Goal: Task Accomplishment & Management: Use online tool/utility

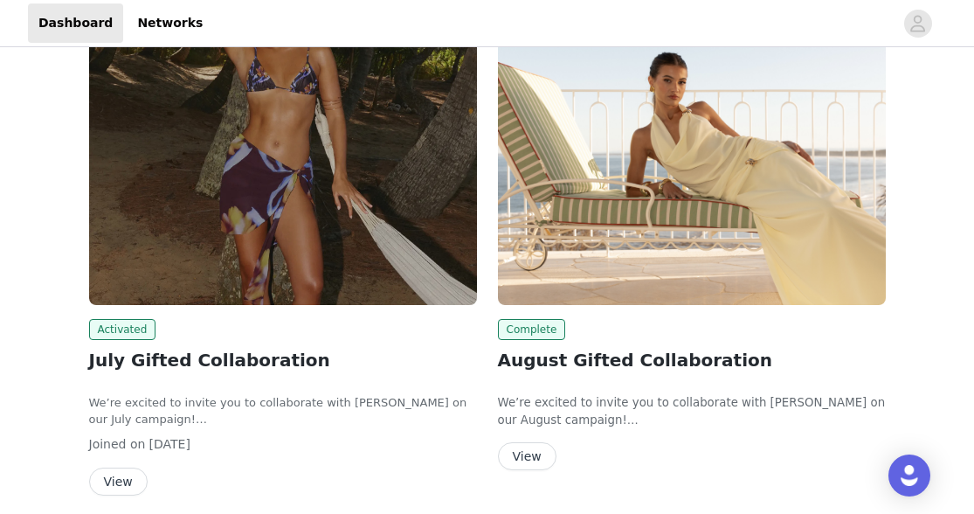
scroll to position [195, 0]
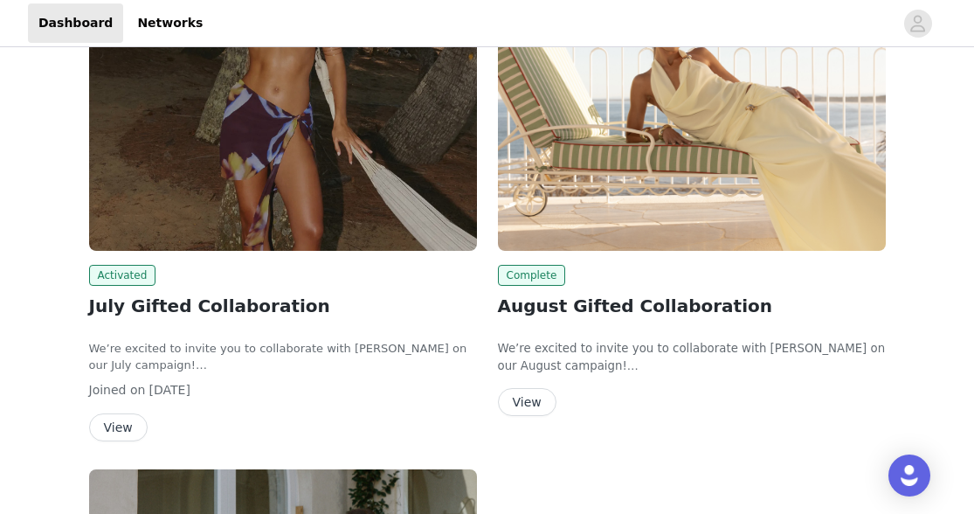
click at [516, 408] on button "View" at bounding box center [527, 402] width 59 height 28
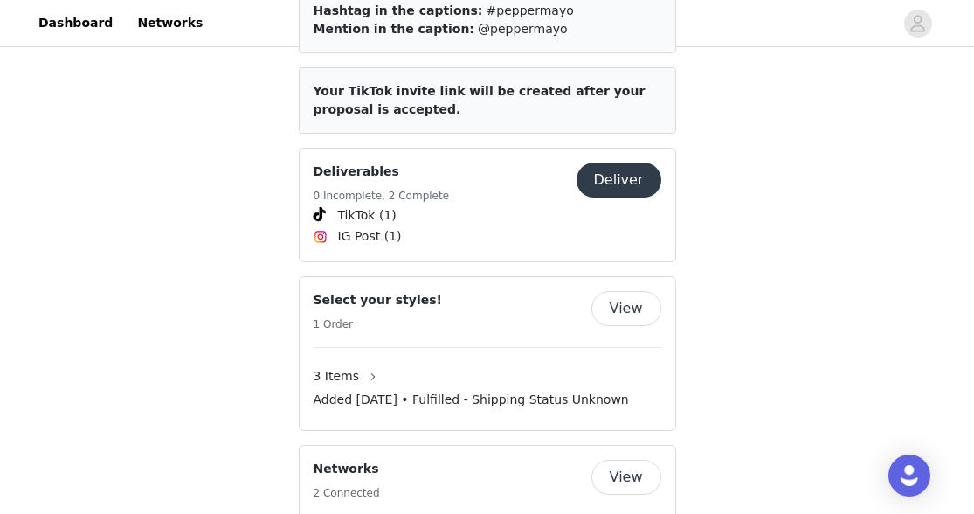
scroll to position [787, 0]
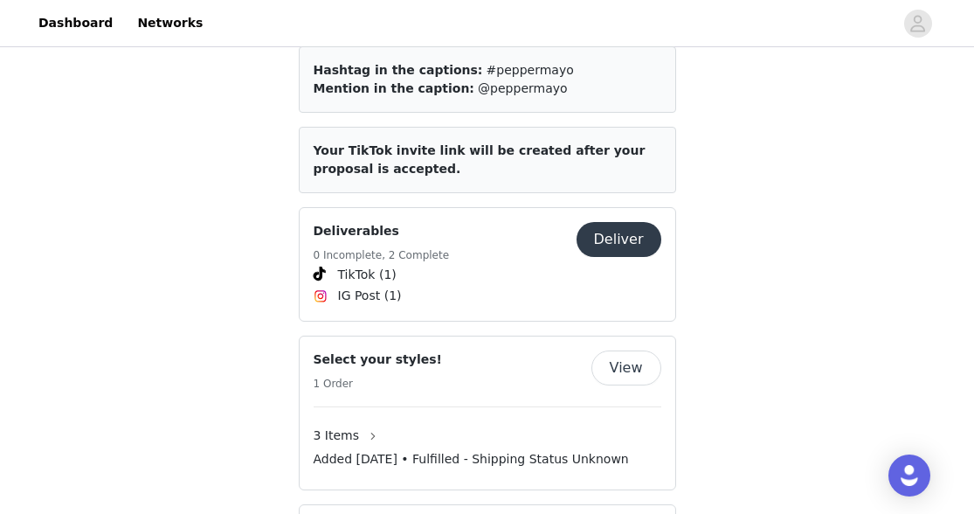
click at [653, 350] on button "View" at bounding box center [627, 367] width 70 height 35
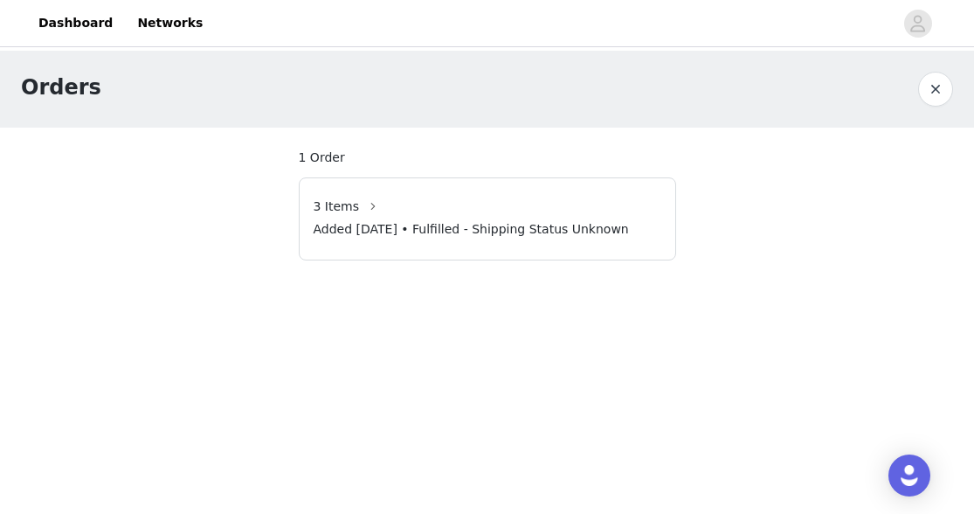
click at [946, 86] on button "button" at bounding box center [935, 89] width 35 height 35
click at [78, 28] on link "Dashboard" at bounding box center [75, 22] width 95 height 39
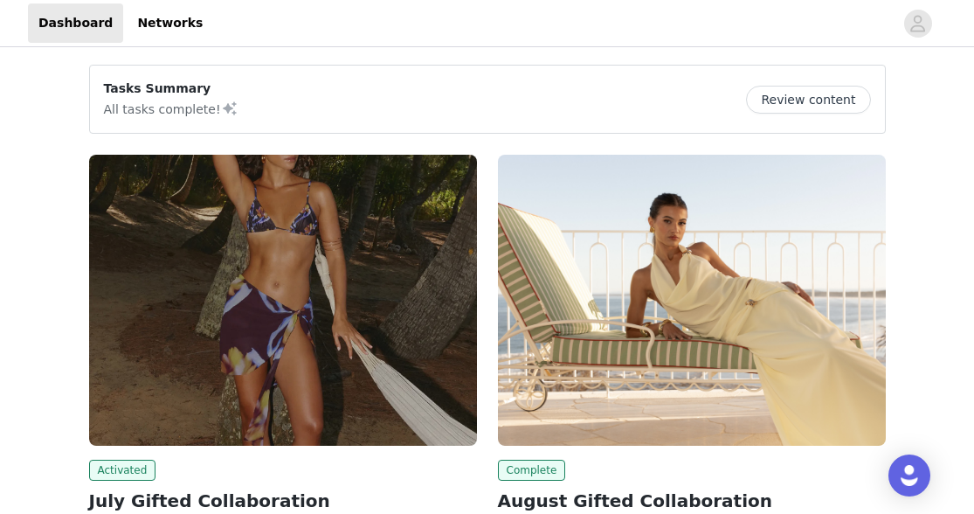
scroll to position [56, 0]
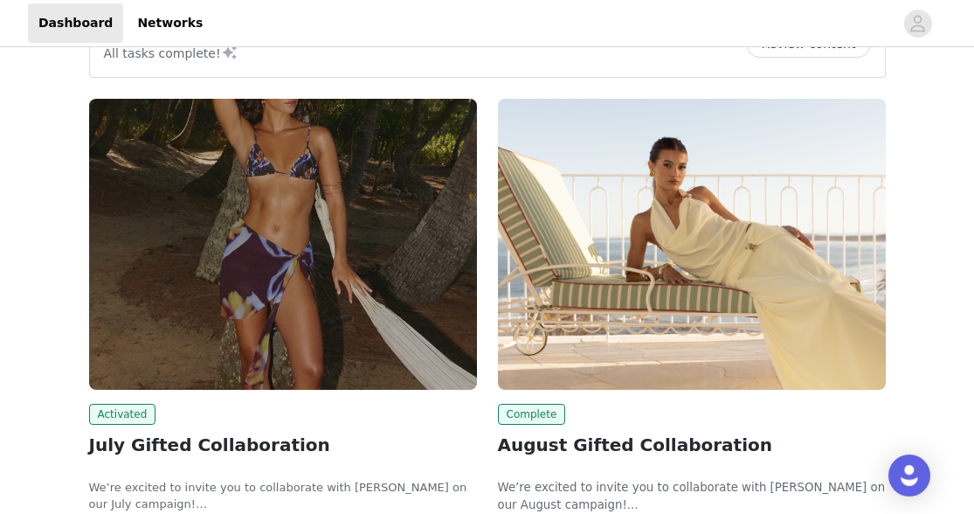
click at [411, 352] on img at bounding box center [283, 244] width 388 height 291
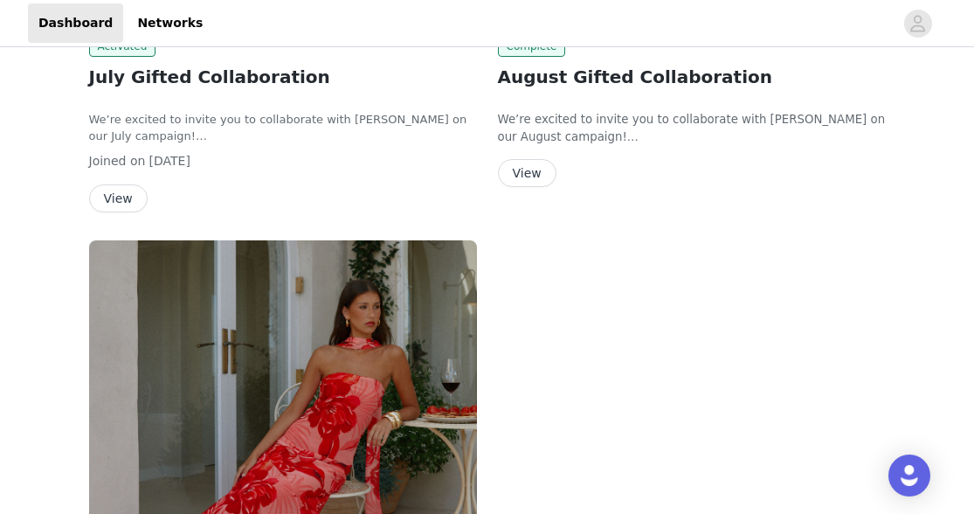
scroll to position [586, 0]
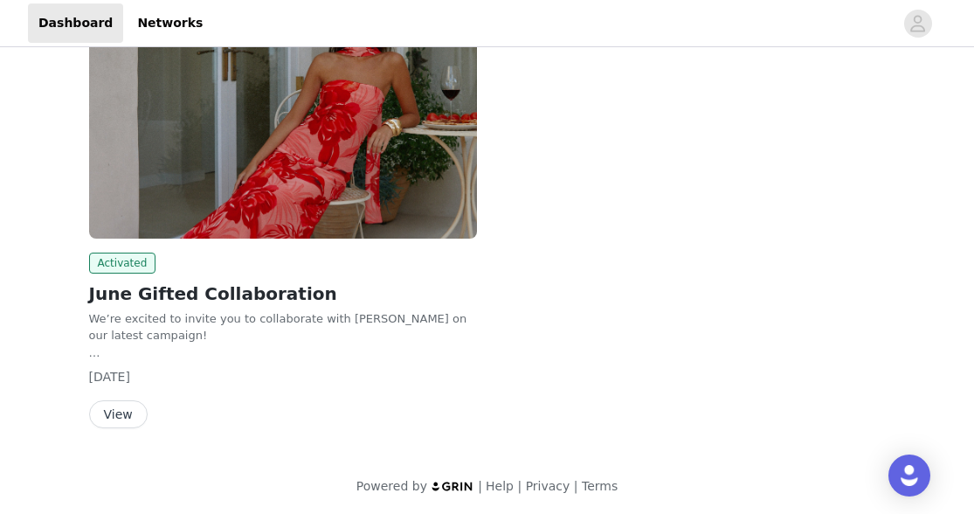
click at [121, 413] on button "View" at bounding box center [118, 414] width 59 height 28
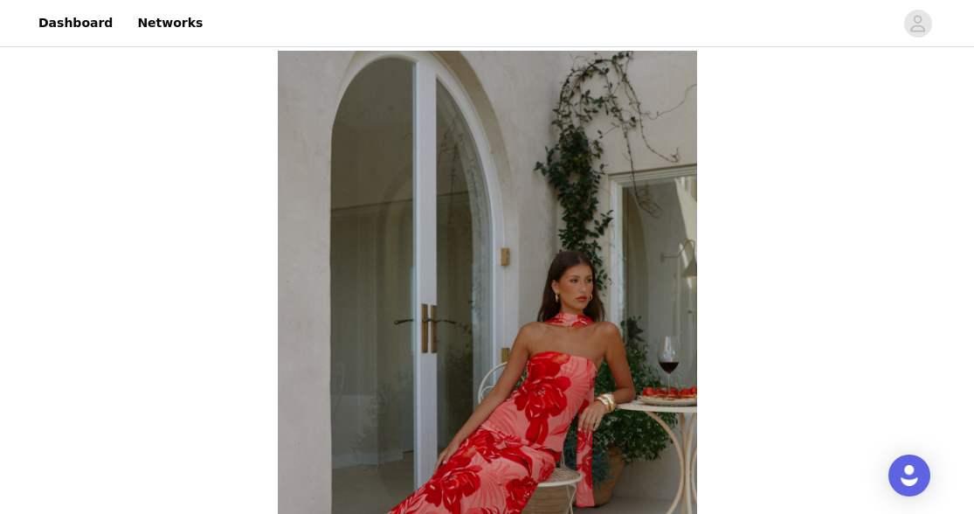
scroll to position [717, 0]
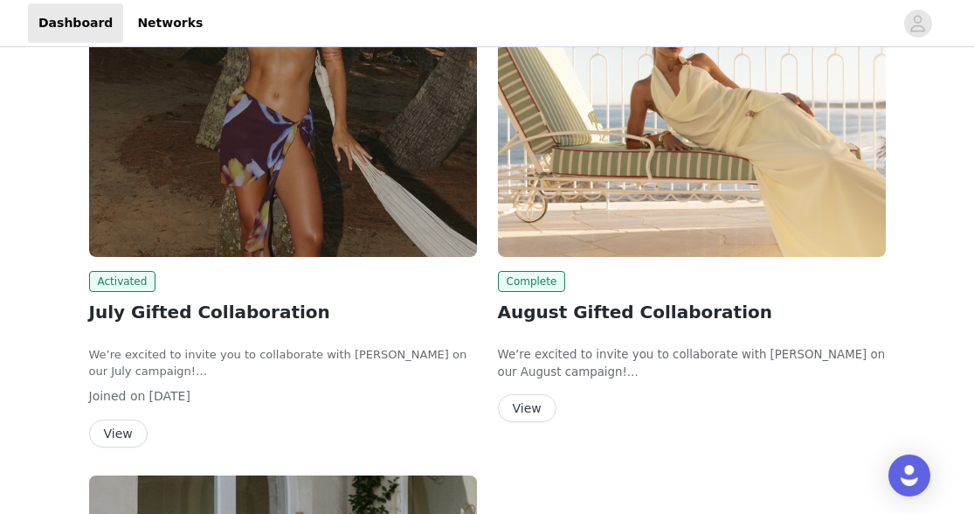
click at [531, 414] on button "View" at bounding box center [527, 408] width 59 height 28
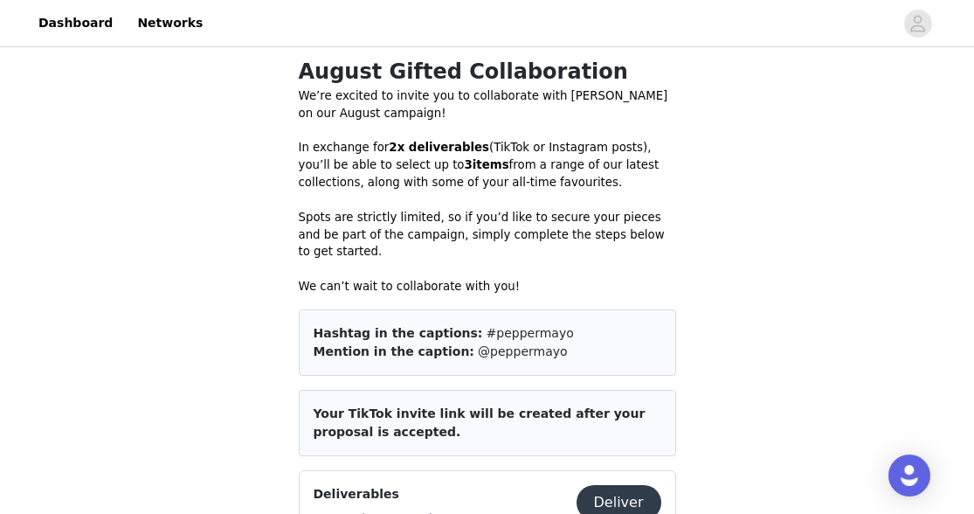
scroll to position [1099, 0]
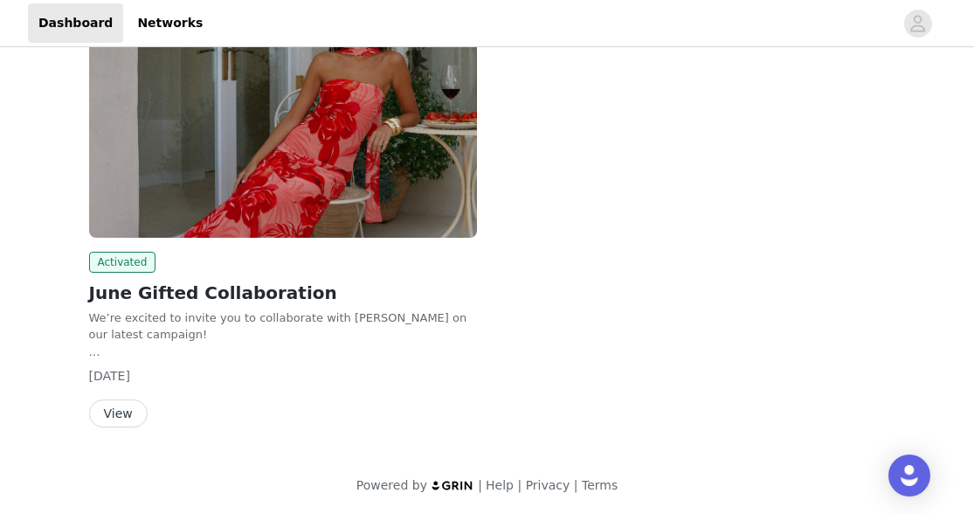
scroll to position [717, 0]
click at [135, 421] on button "View" at bounding box center [118, 414] width 59 height 28
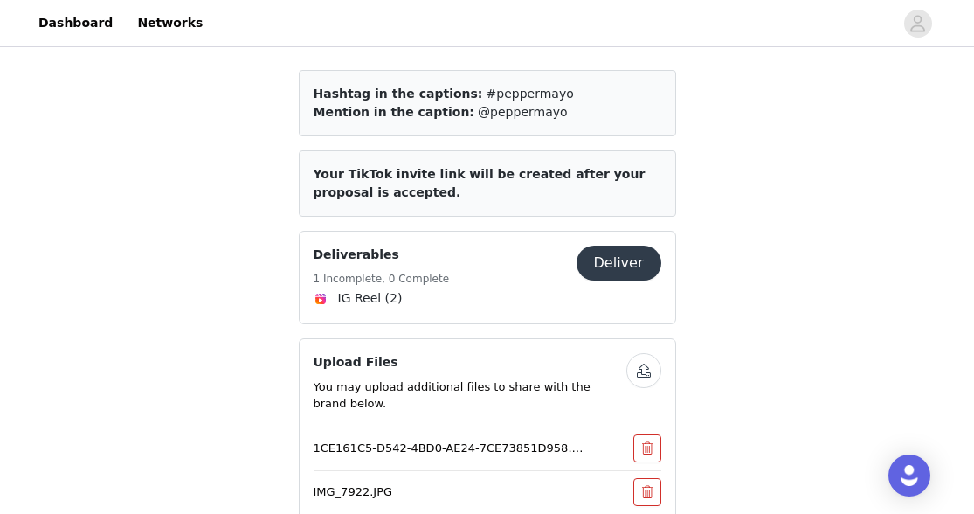
scroll to position [1062, 0]
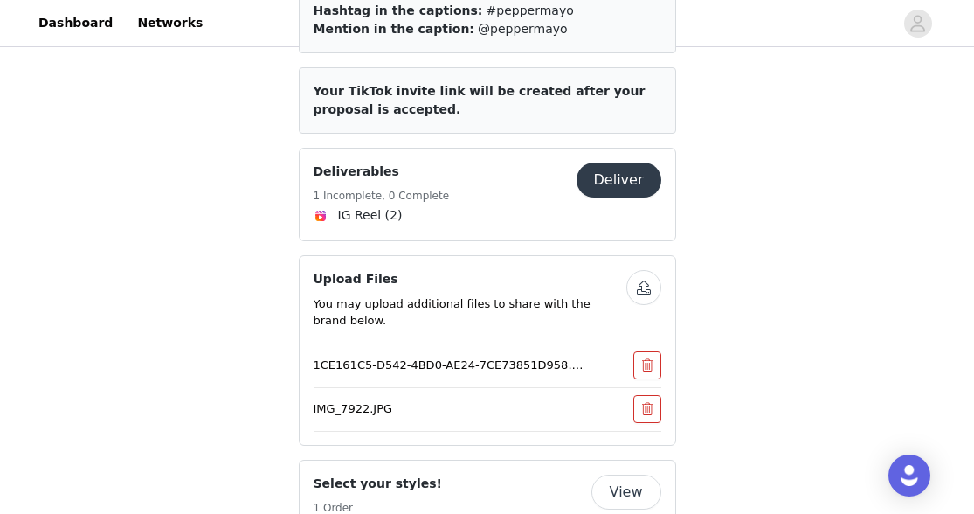
click at [607, 179] on button "Deliver" at bounding box center [619, 180] width 85 height 35
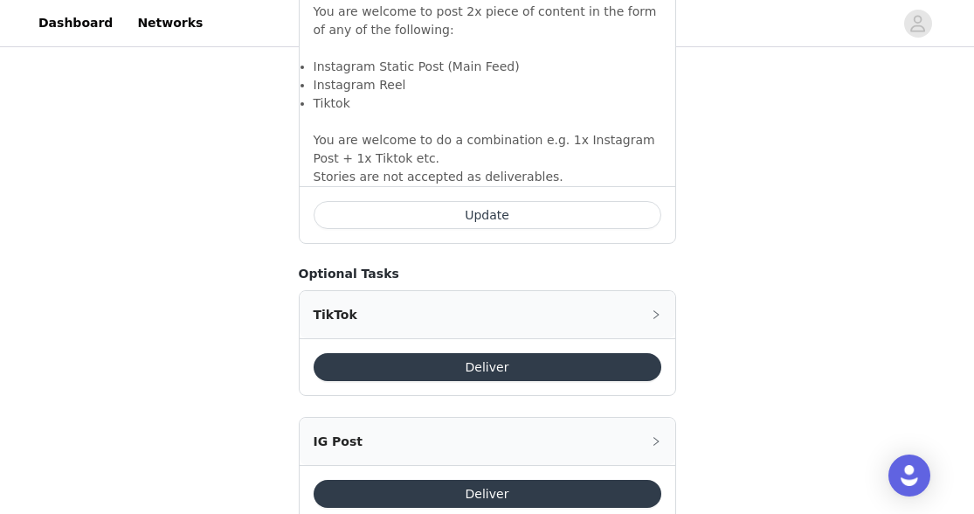
scroll to position [1373, 0]
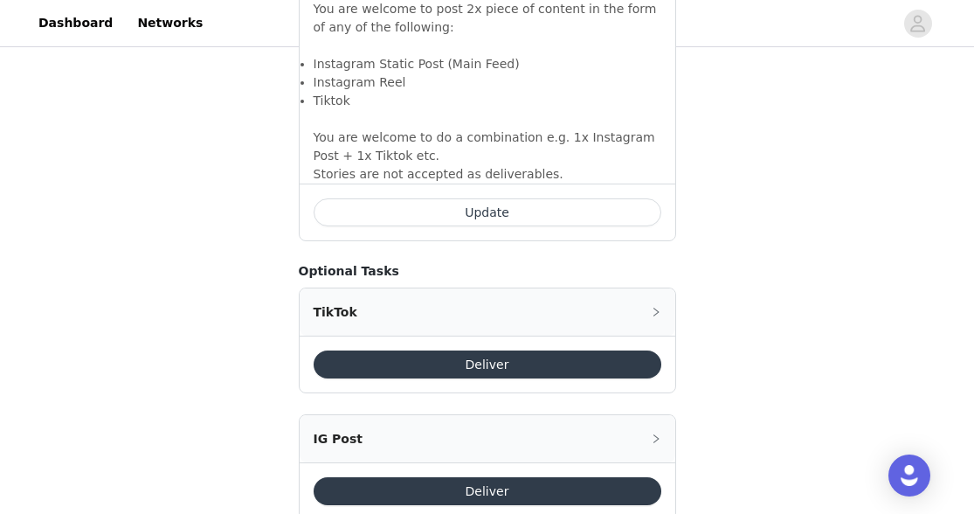
click at [558, 350] on button "Deliver" at bounding box center [488, 364] width 348 height 28
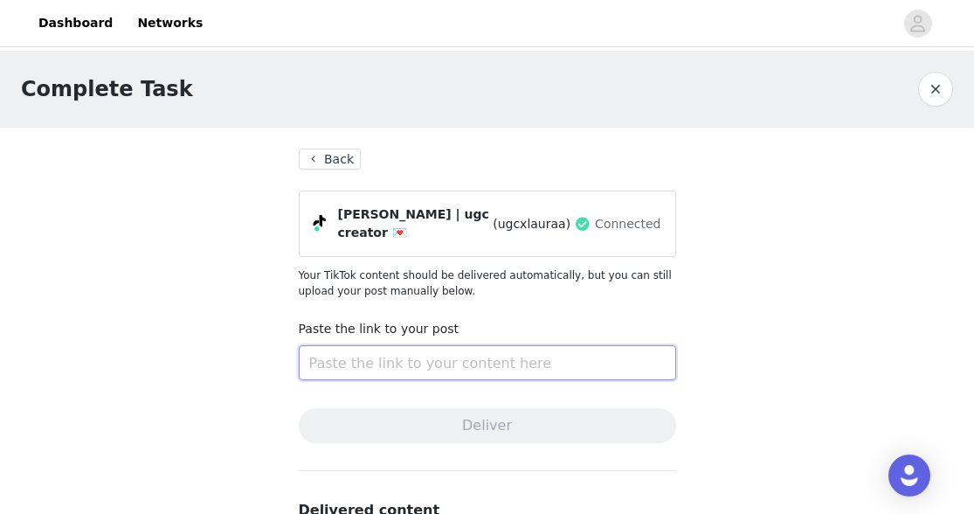
click at [558, 345] on input "text" at bounding box center [488, 362] width 378 height 35
paste input "[URL][DOMAIN_NAME]"
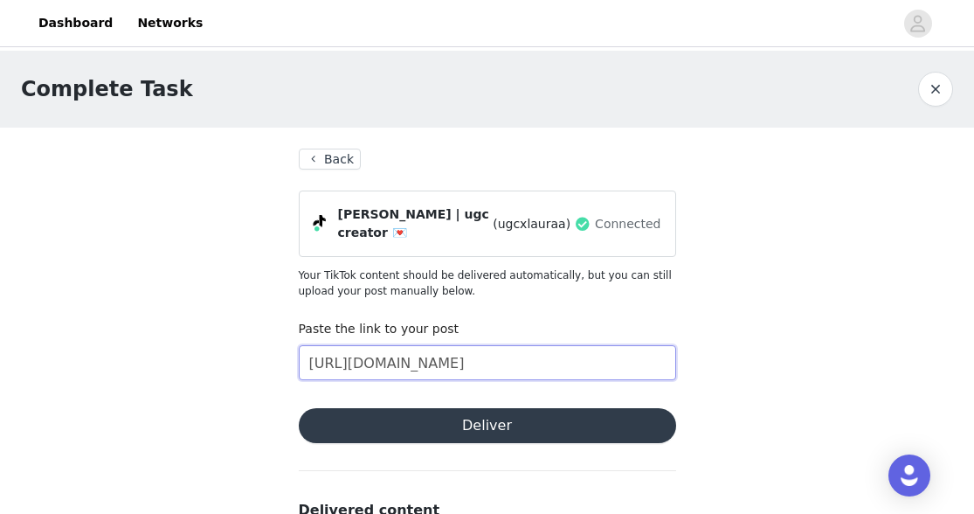
type input "[URL][DOMAIN_NAME]"
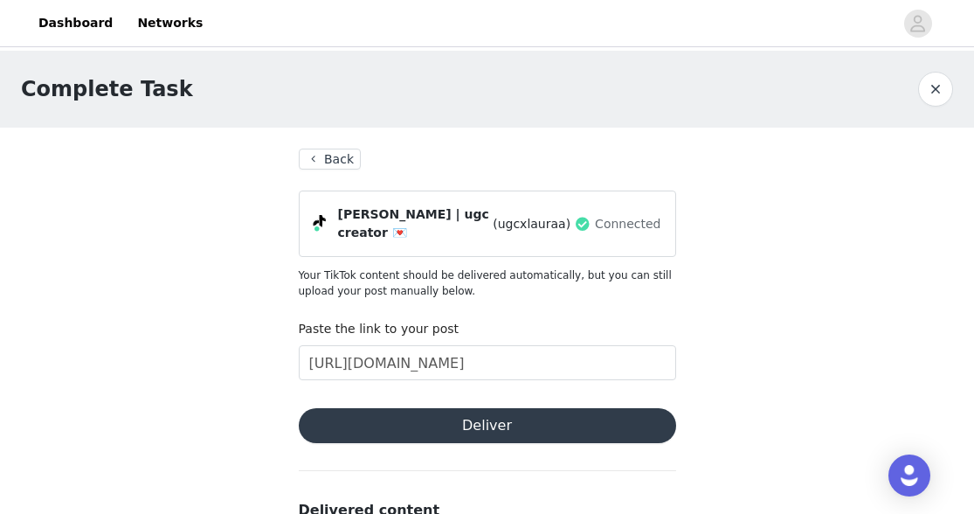
click at [440, 417] on button "Deliver" at bounding box center [488, 425] width 378 height 35
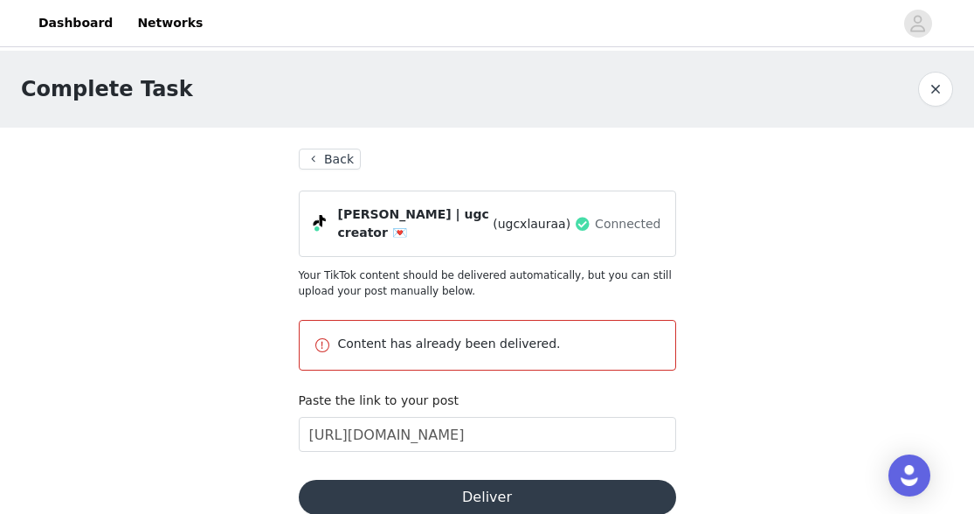
click at [316, 158] on button "Back" at bounding box center [330, 159] width 63 height 21
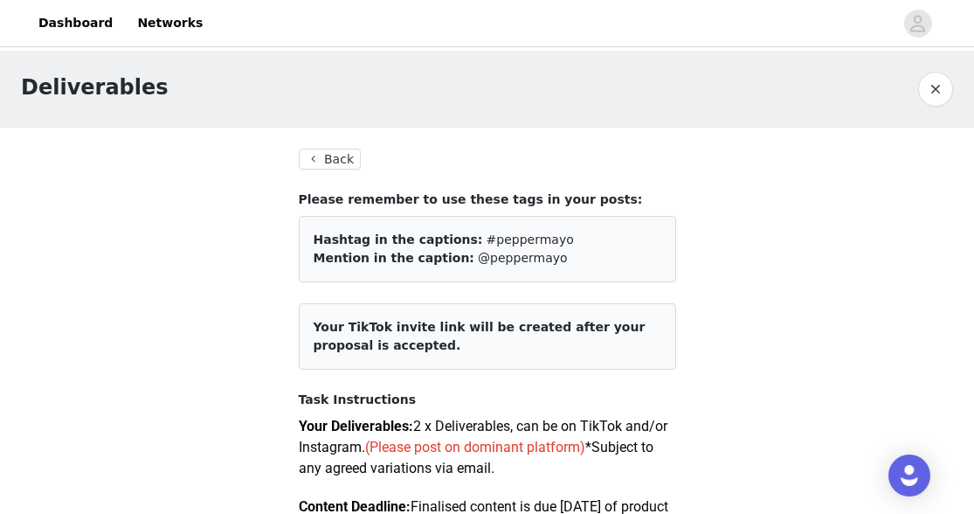
click at [316, 158] on button "Back" at bounding box center [330, 159] width 63 height 21
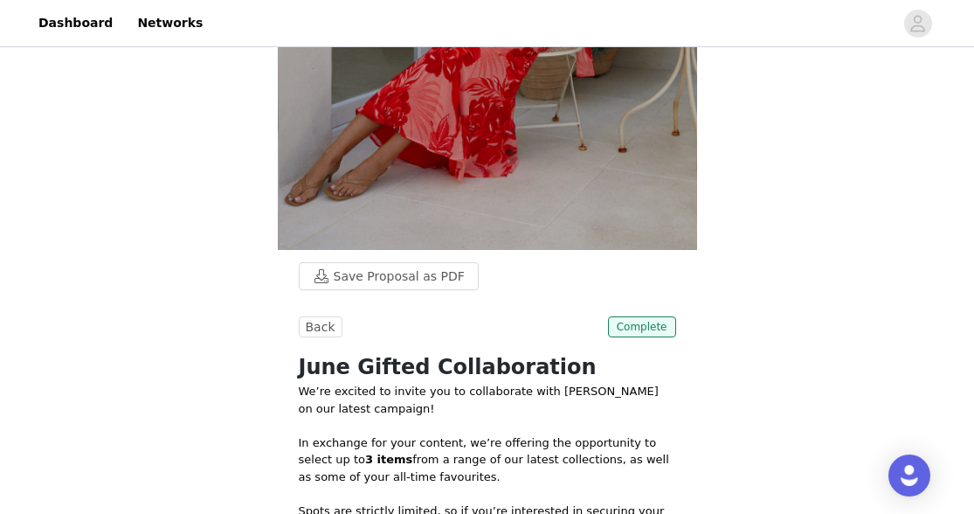
scroll to position [594, 0]
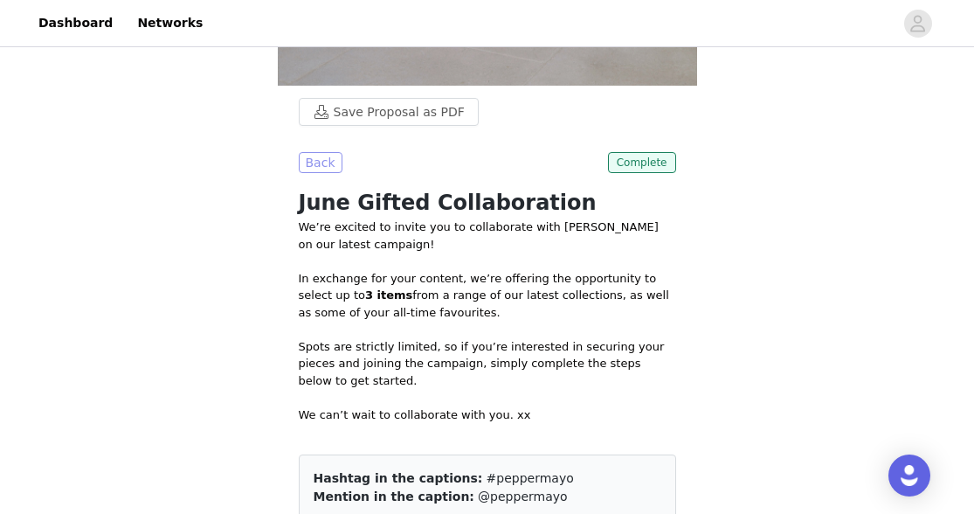
click at [316, 158] on button "Back" at bounding box center [321, 162] width 44 height 21
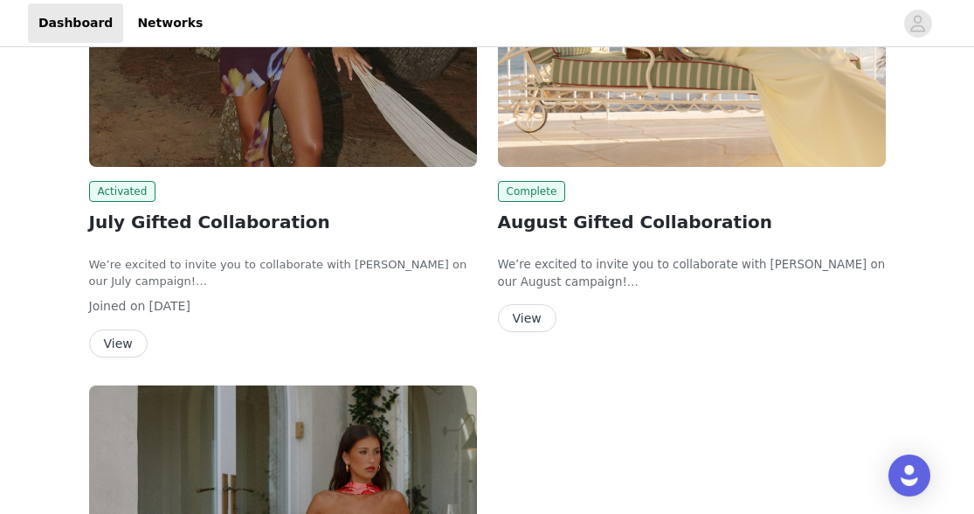
scroll to position [259, 0]
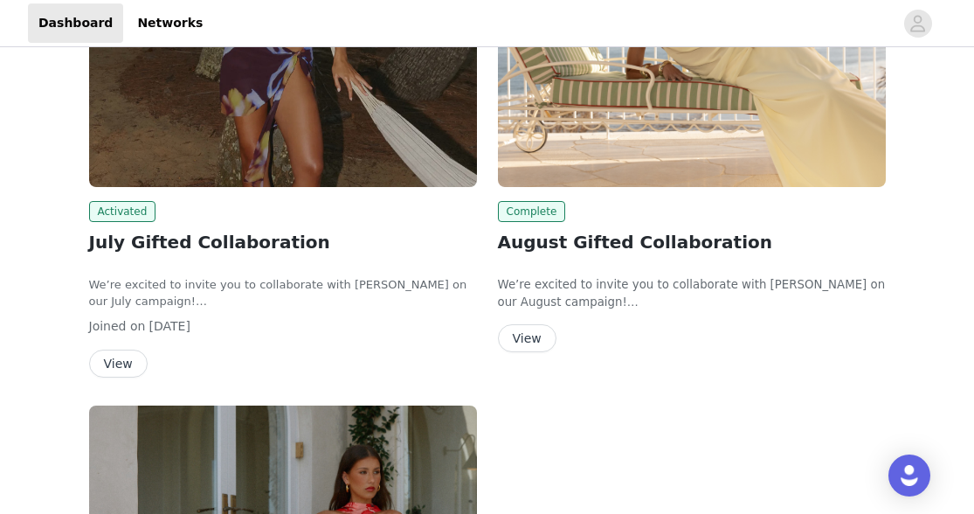
click at [344, 0] on header "Dashboard Networks" at bounding box center [487, 23] width 974 height 47
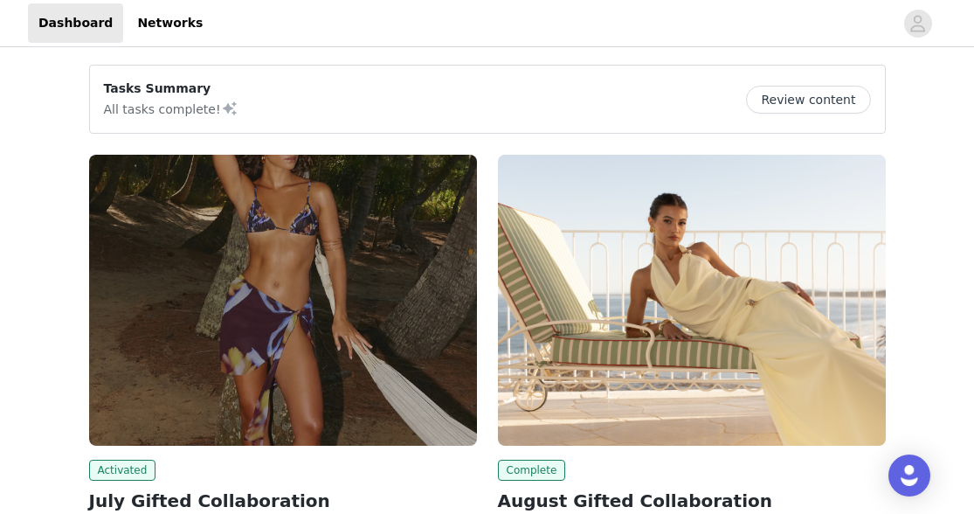
scroll to position [215, 0]
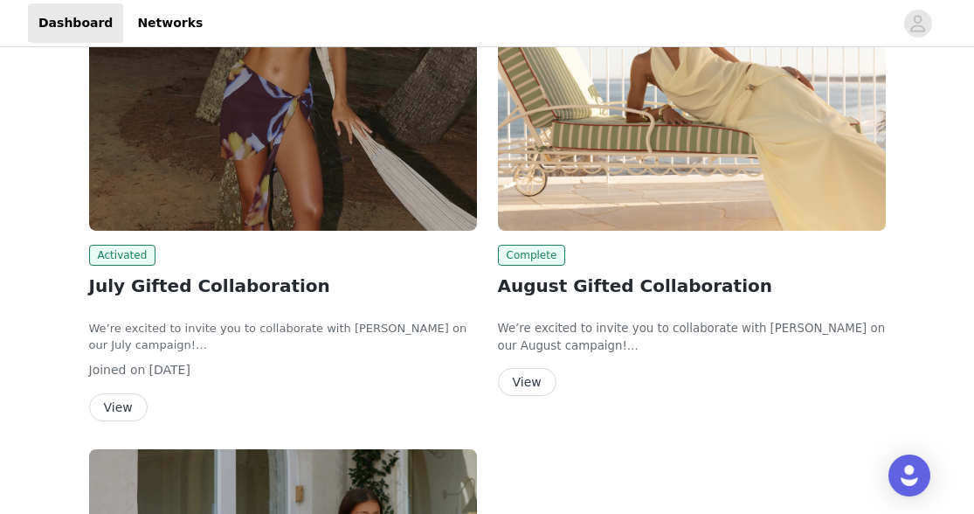
click at [520, 390] on button "View" at bounding box center [527, 382] width 59 height 28
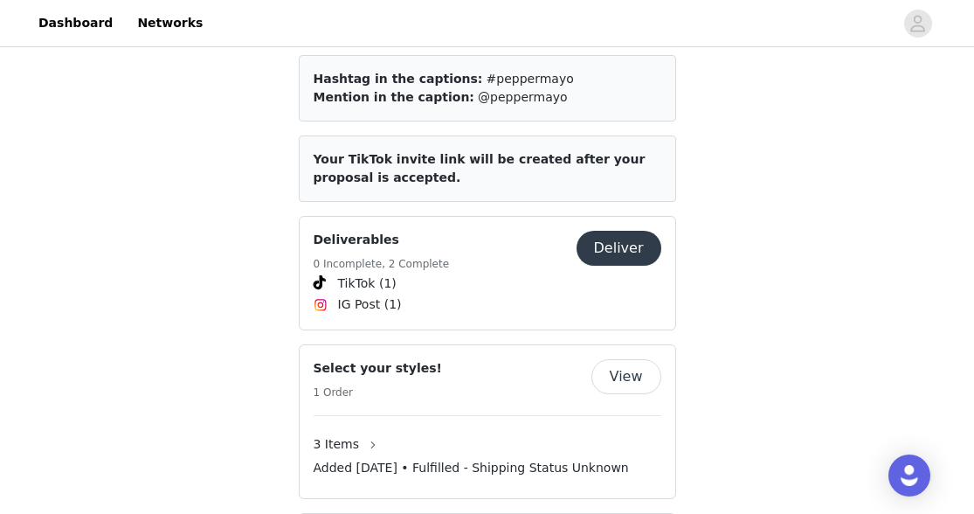
scroll to position [779, 0]
click at [600, 359] on button "View" at bounding box center [627, 376] width 70 height 35
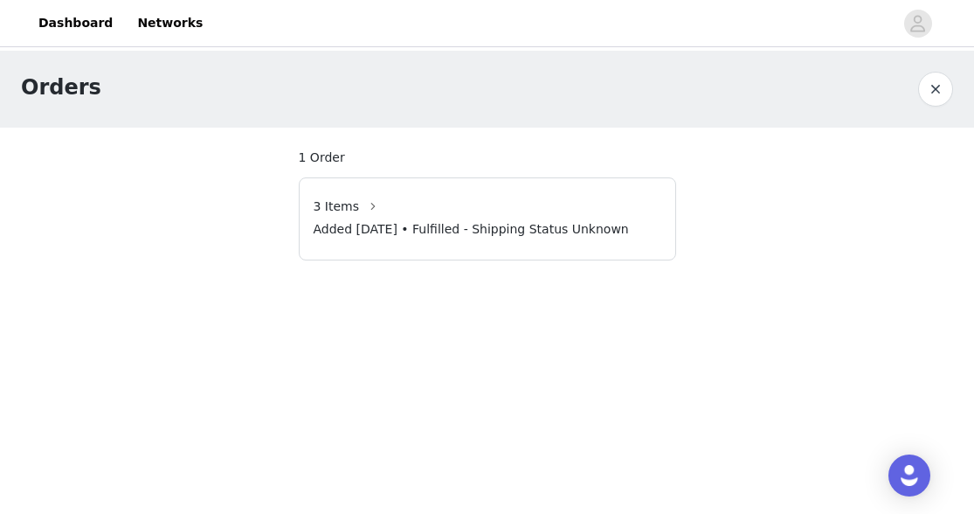
click at [934, 91] on button "button" at bounding box center [935, 89] width 35 height 35
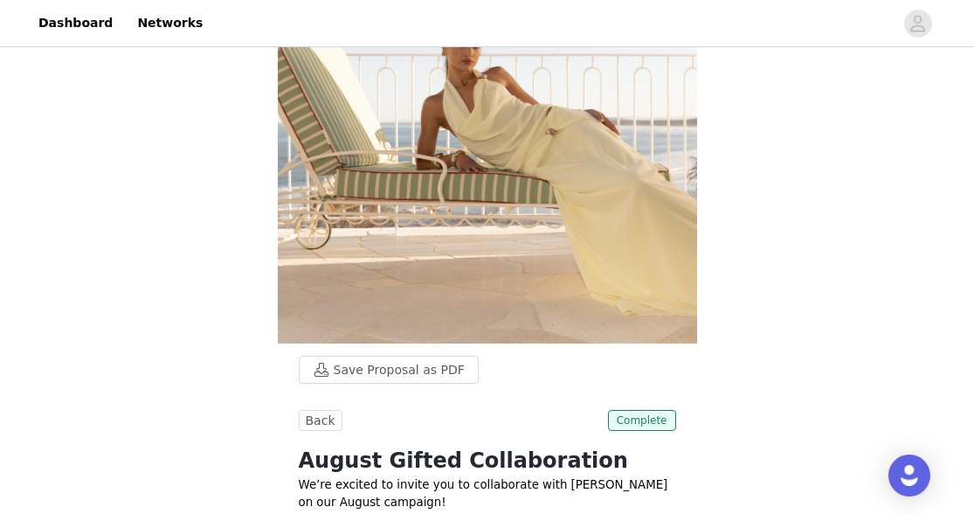
scroll to position [390, 0]
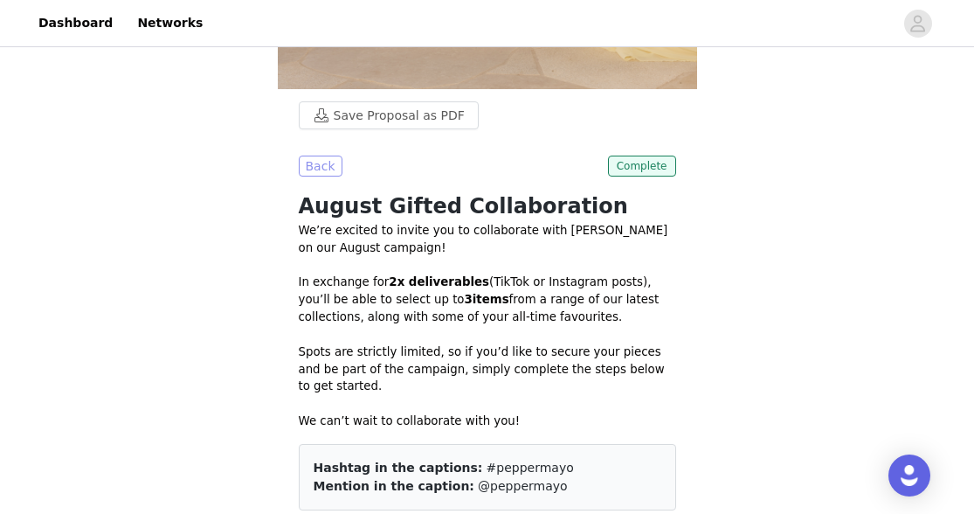
click at [325, 171] on button "Back" at bounding box center [321, 166] width 44 height 21
